Goal: Find contact information: Find contact information

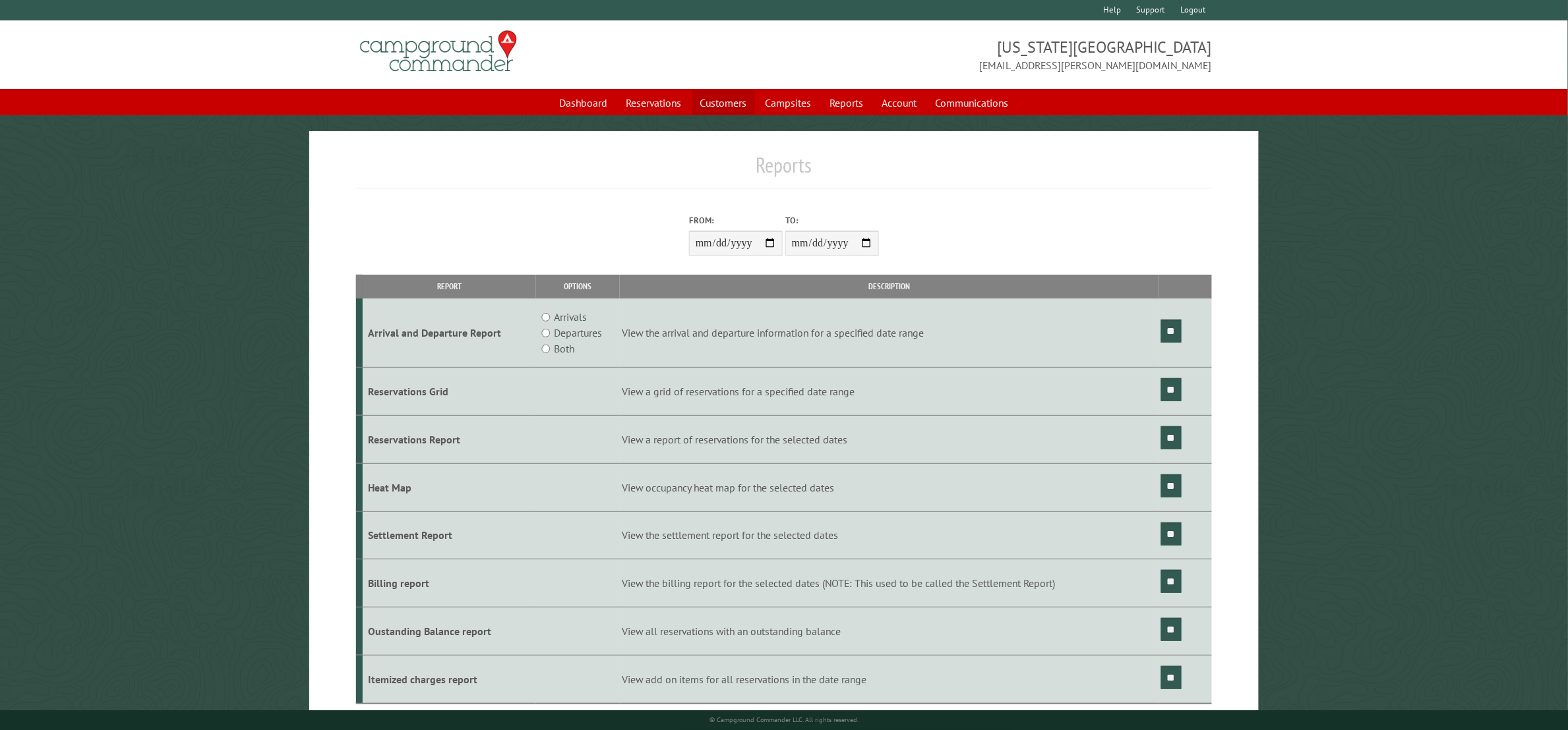
click at [713, 98] on link "Customers" at bounding box center [723, 102] width 62 height 25
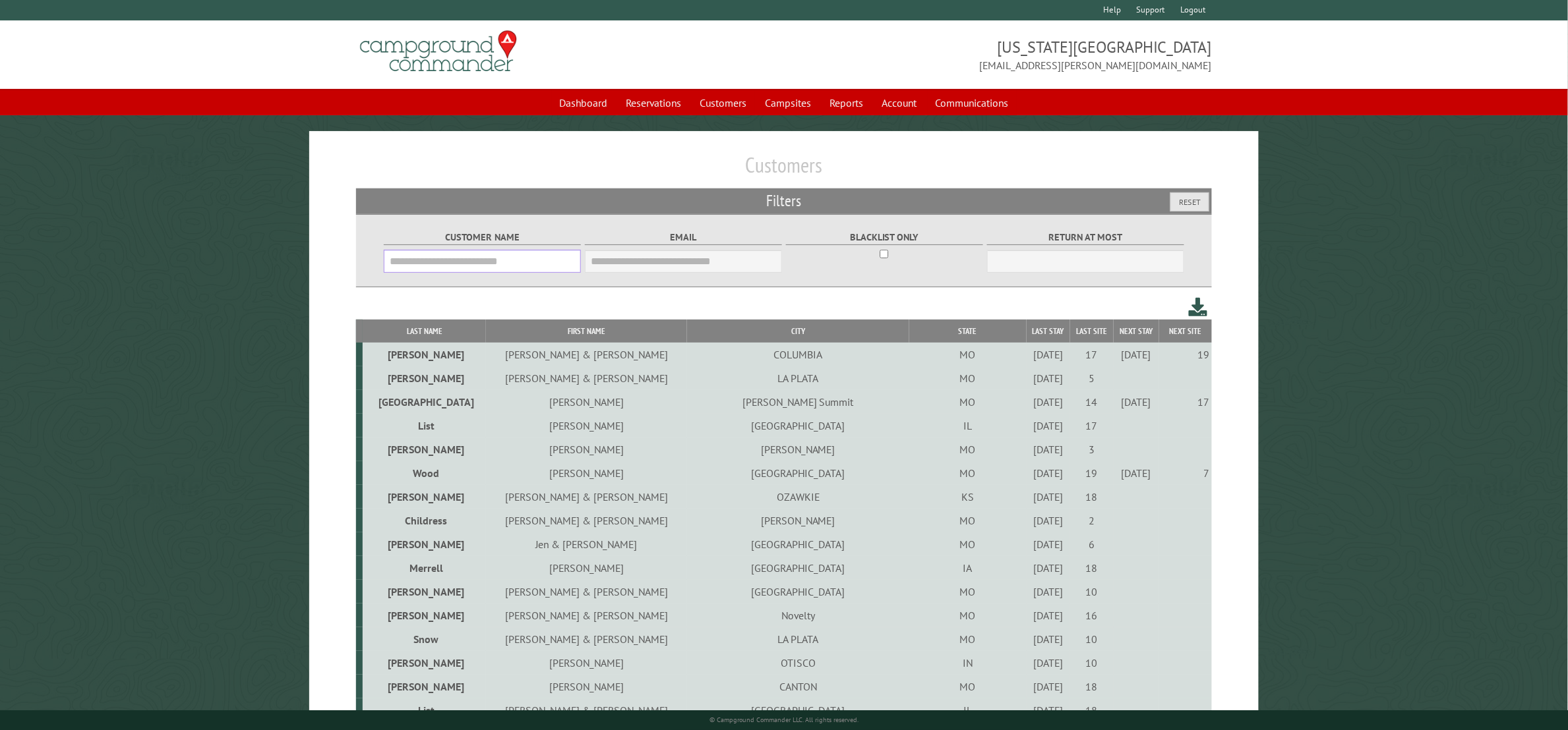
click at [461, 263] on input "Customer Name" at bounding box center [482, 261] width 197 height 23
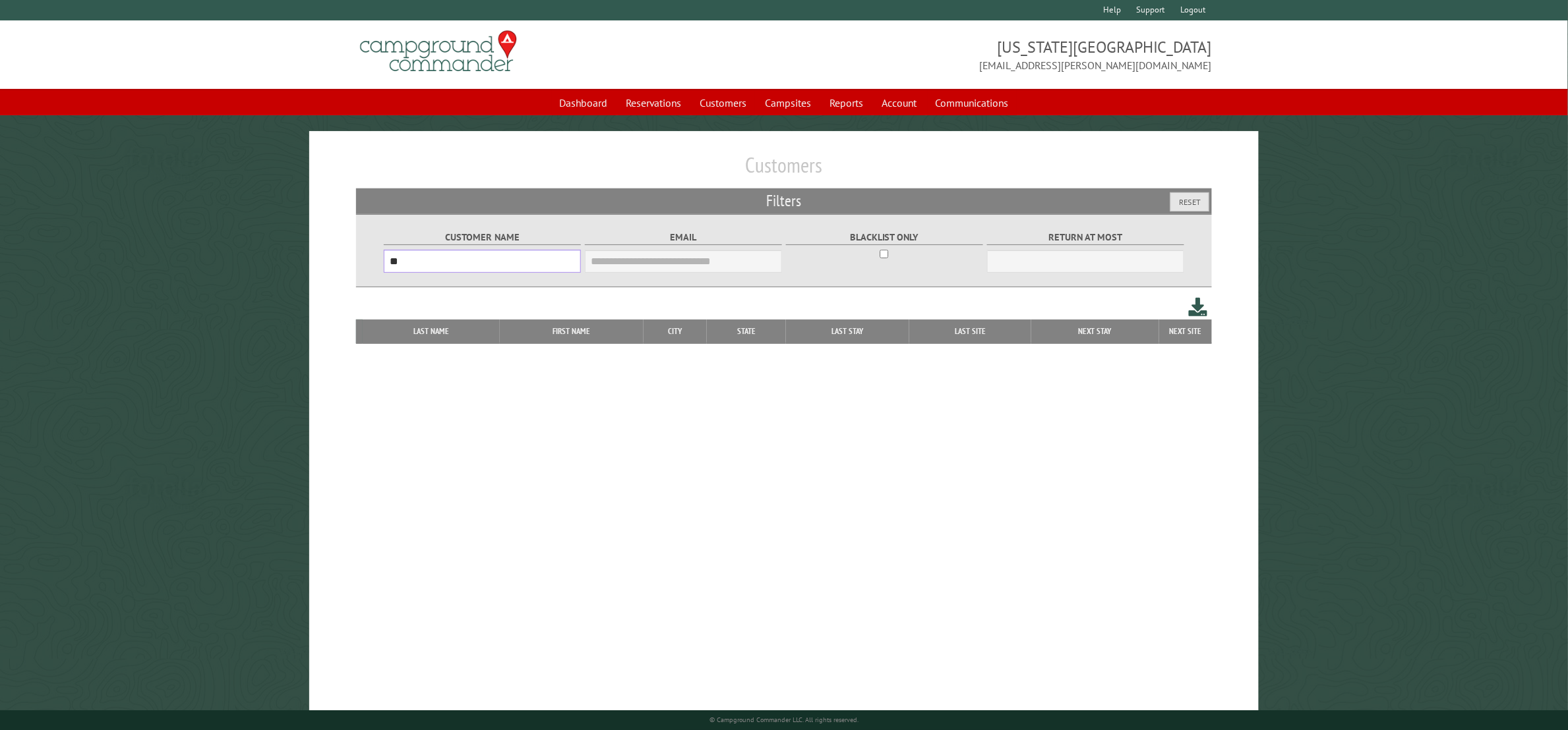
type input "*"
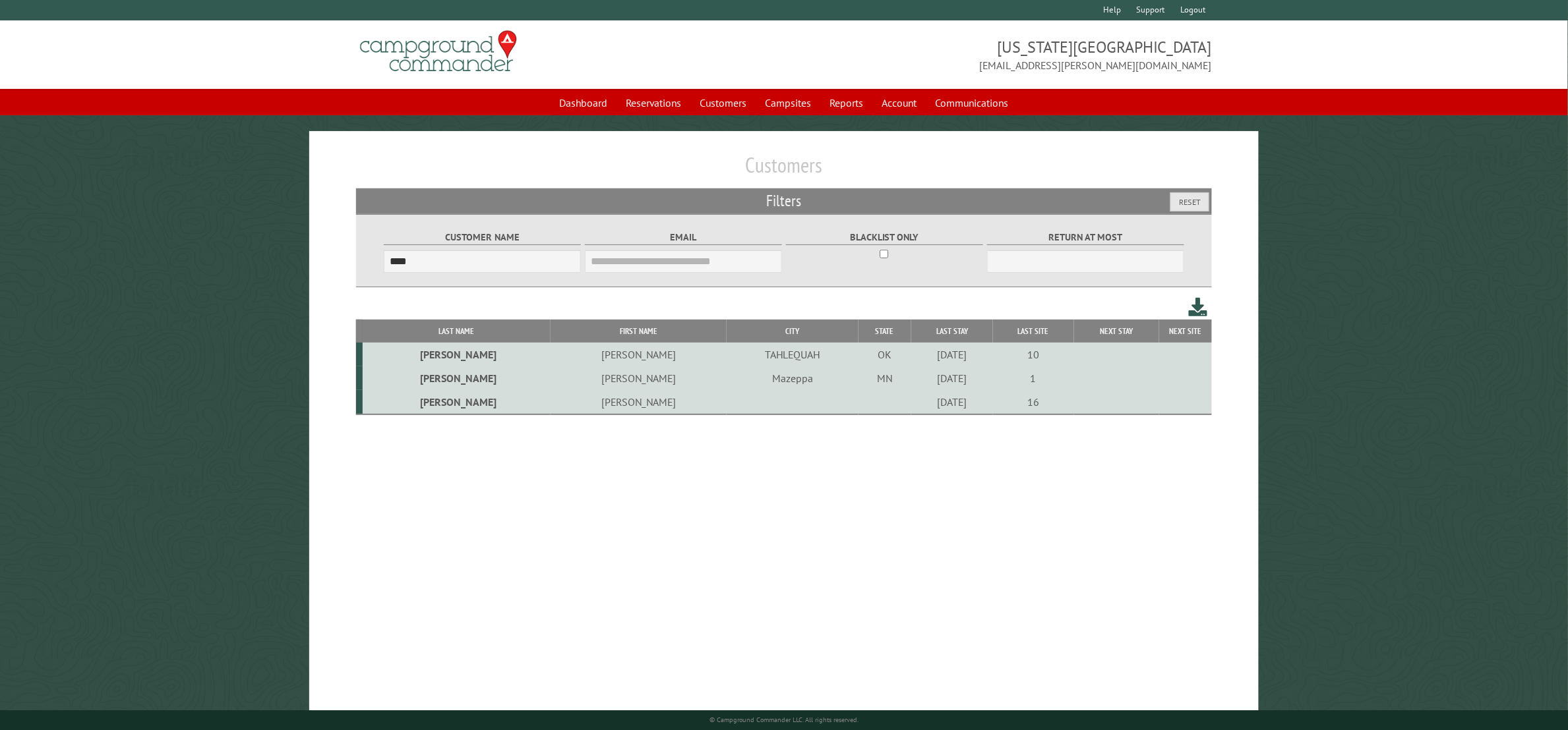
click at [453, 408] on td "[PERSON_NAME]" at bounding box center [456, 403] width 188 height 24
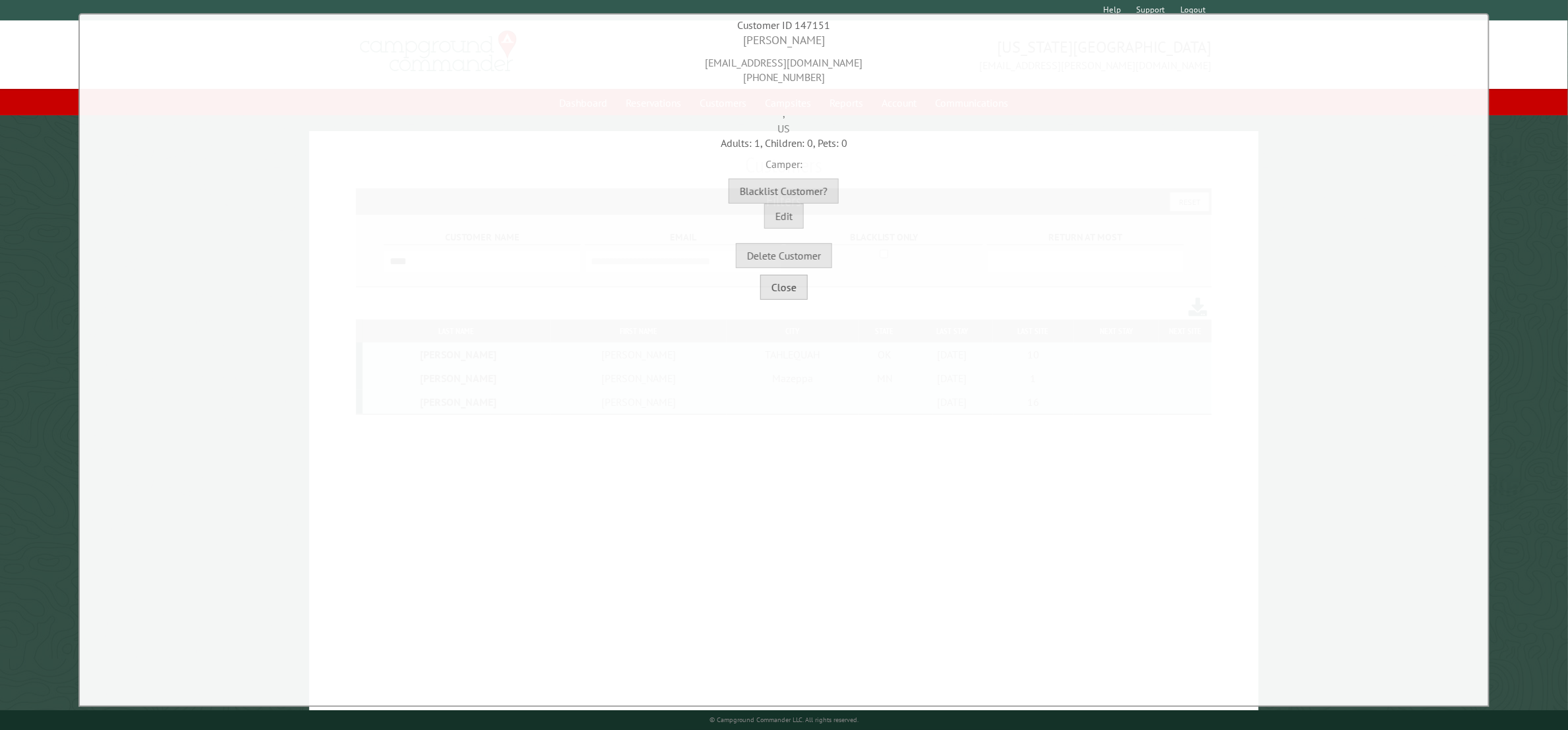
click at [791, 297] on button "Close" at bounding box center [784, 287] width 48 height 25
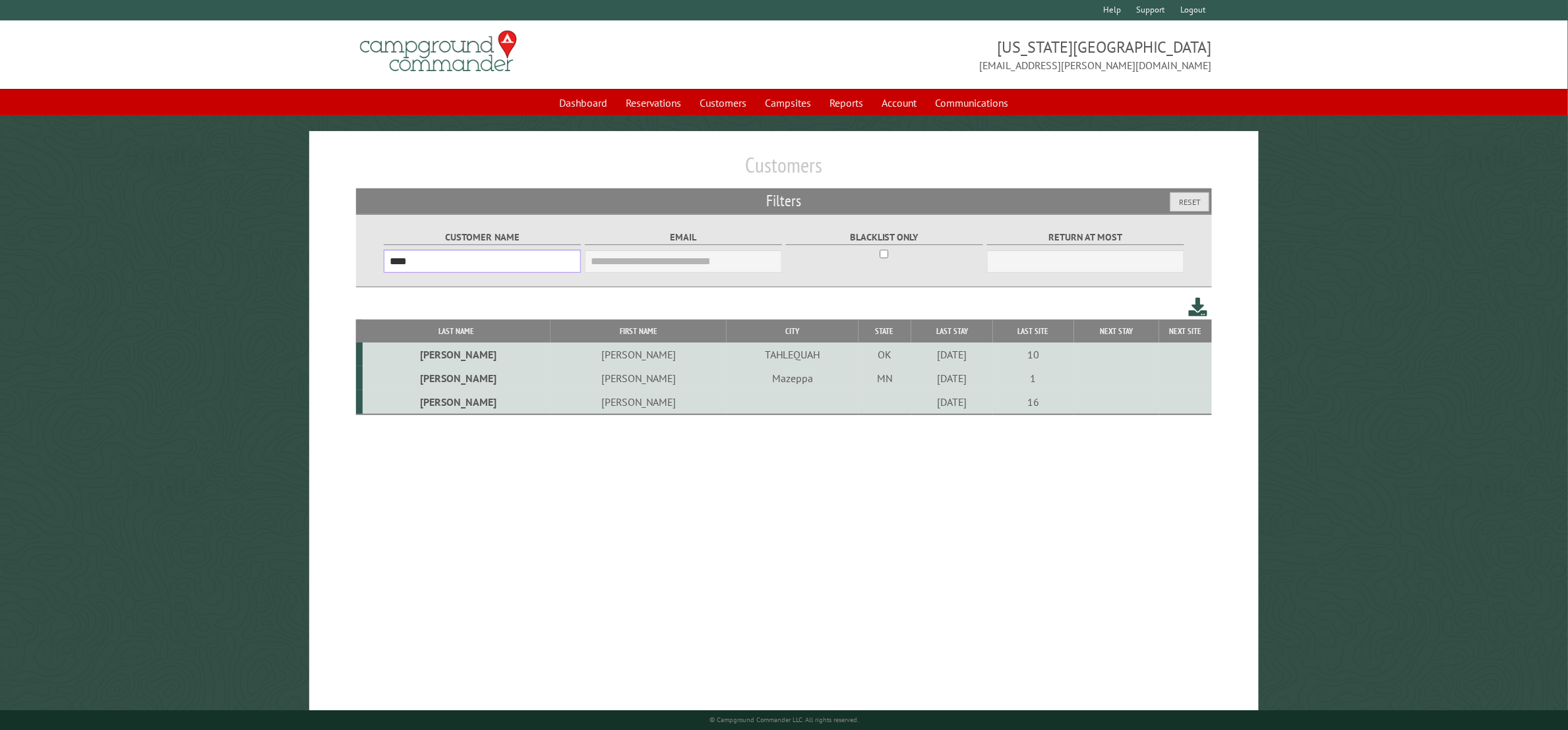
drag, startPoint x: 446, startPoint y: 263, endPoint x: 144, endPoint y: 250, distance: 302.3
click at [147, 252] on main "Customers Filters Reset Customer Name *** Email Blacklist only Return at most *…" at bounding box center [784, 423] width 1568 height 584
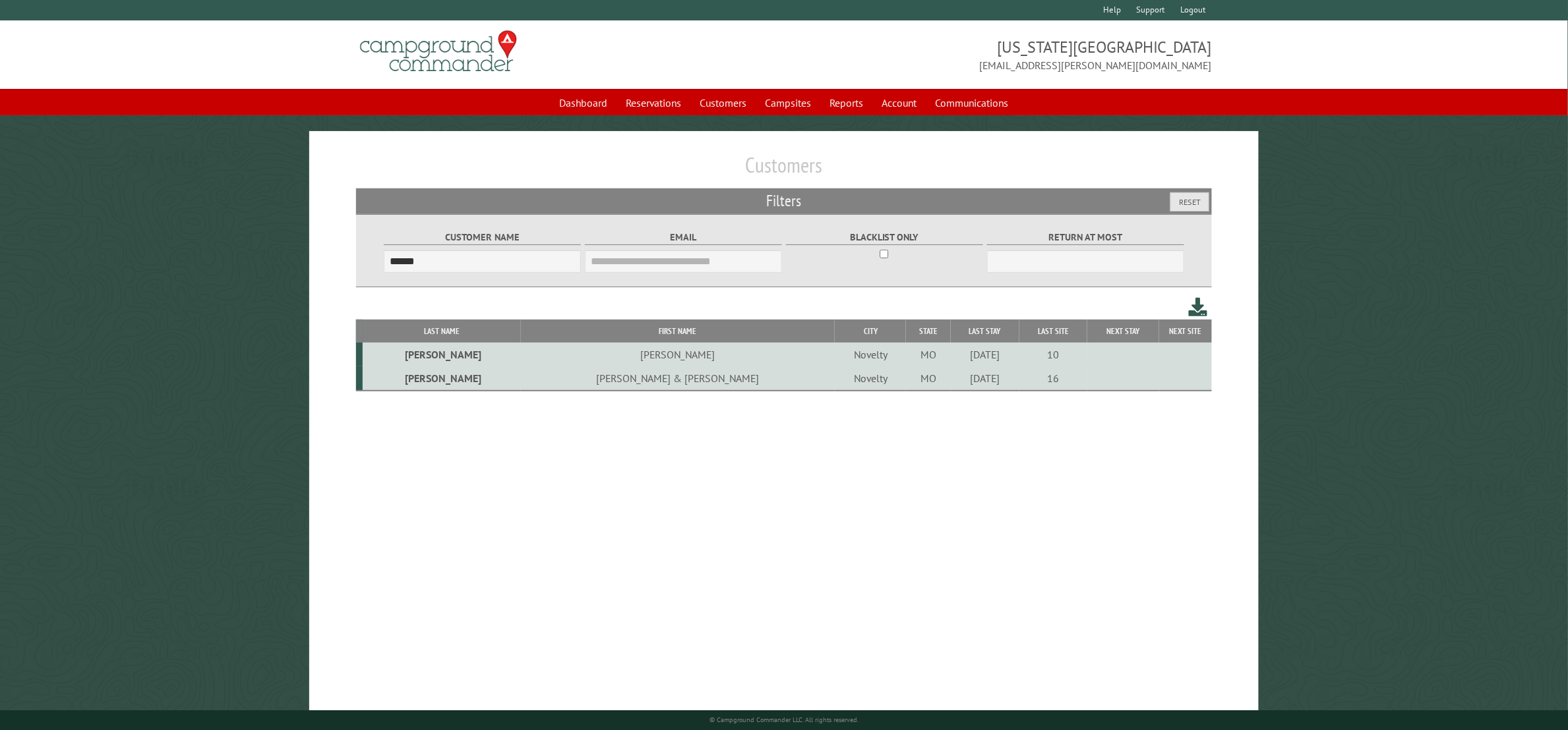
click at [413, 359] on td "[PERSON_NAME]" at bounding box center [441, 354] width 157 height 23
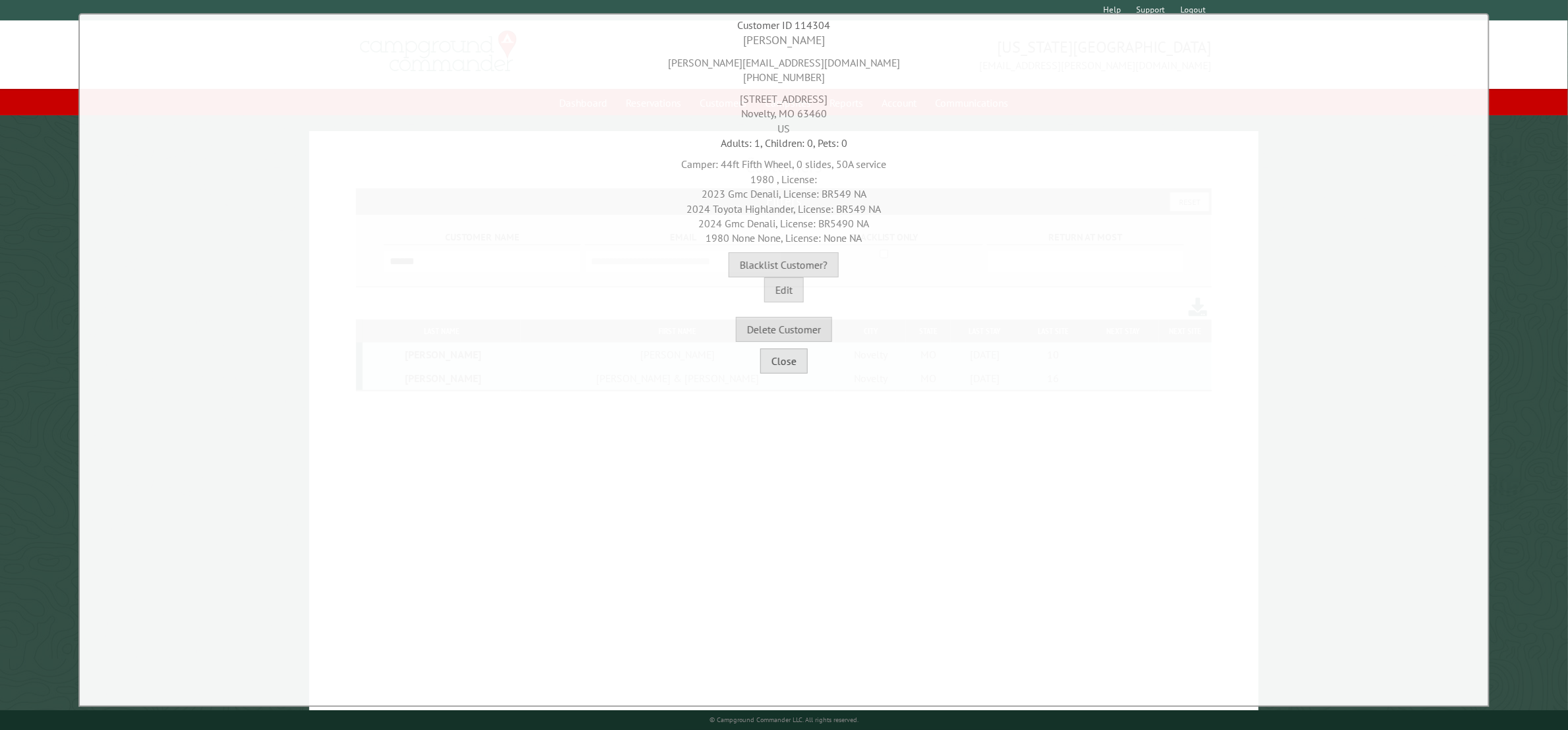
click at [786, 362] on button "Close" at bounding box center [784, 361] width 48 height 25
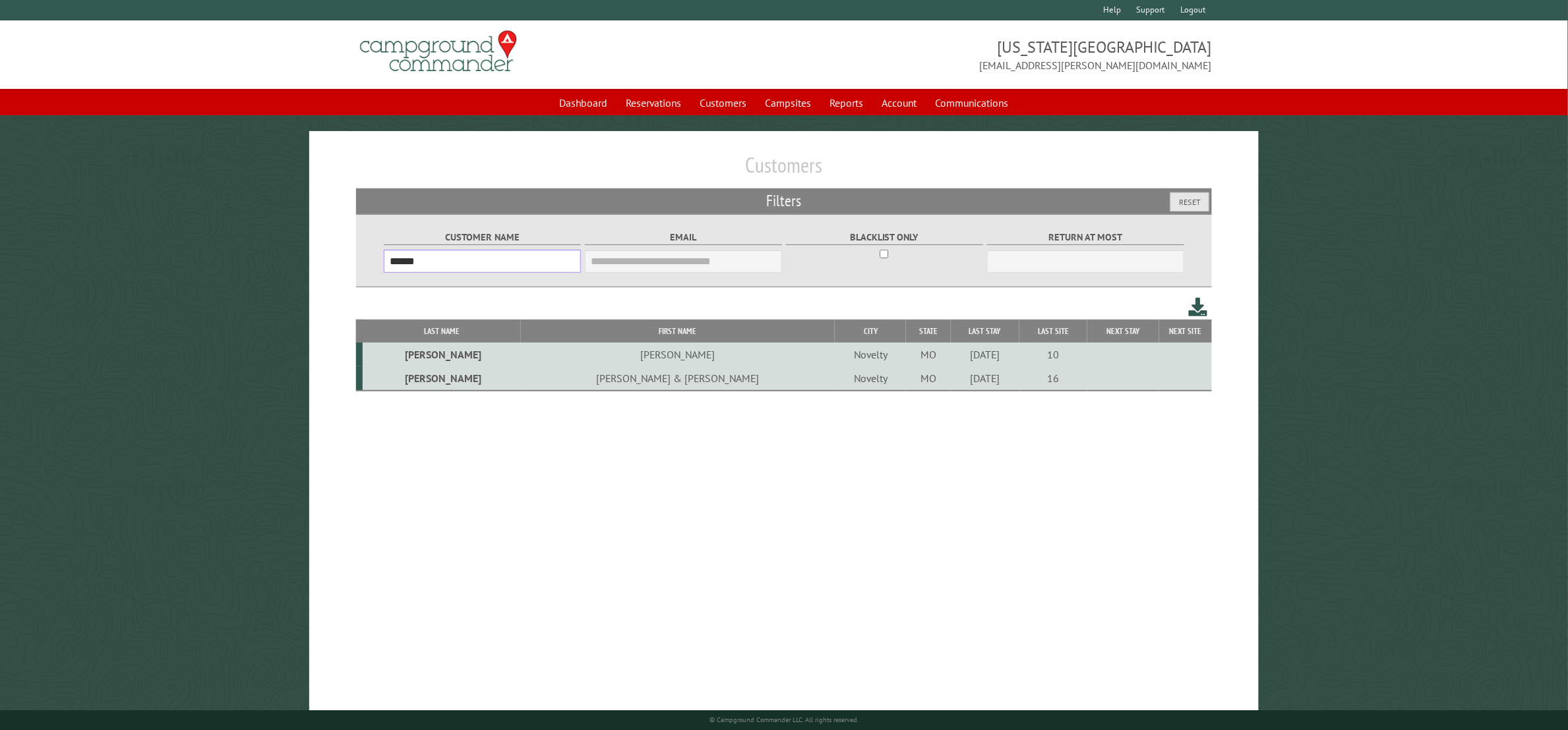
drag, startPoint x: 443, startPoint y: 263, endPoint x: -61, endPoint y: 263, distance: 504.0
click at [0, 263] on html "**********" at bounding box center [784, 374] width 1568 height 747
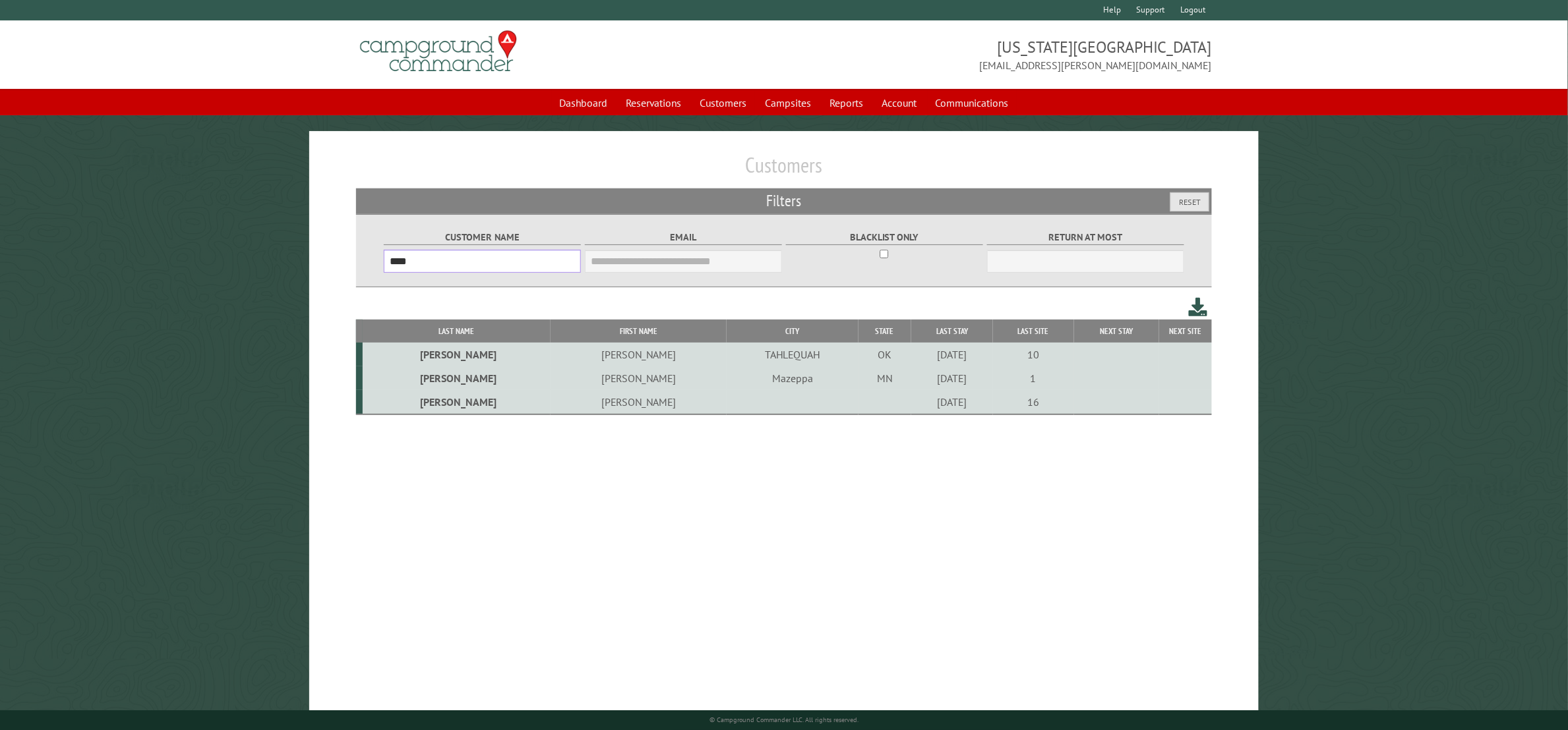
type input "***"
click at [461, 402] on td "[PERSON_NAME]" at bounding box center [456, 403] width 188 height 24
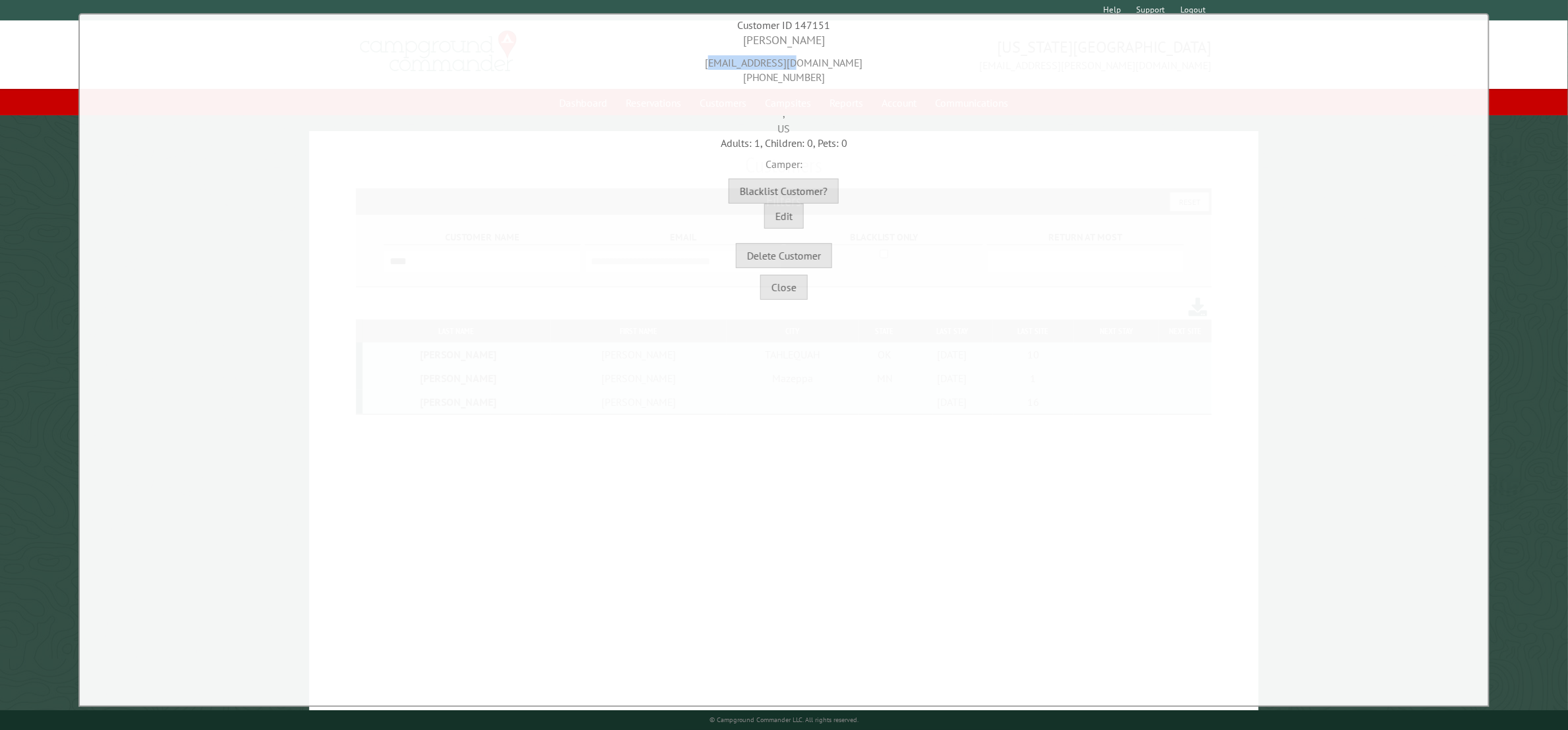
drag, startPoint x: 737, startPoint y: 61, endPoint x: 842, endPoint y: 58, distance: 105.0
click at [842, 58] on div "[EMAIL_ADDRESS][DOMAIN_NAME] [PHONE_NUMBER]" at bounding box center [783, 66] width 1402 height 36
copy div "[EMAIL_ADDRESS][DOMAIN_NAME]"
click at [786, 286] on button "Close" at bounding box center [784, 287] width 48 height 25
